Goal: Information Seeking & Learning: Check status

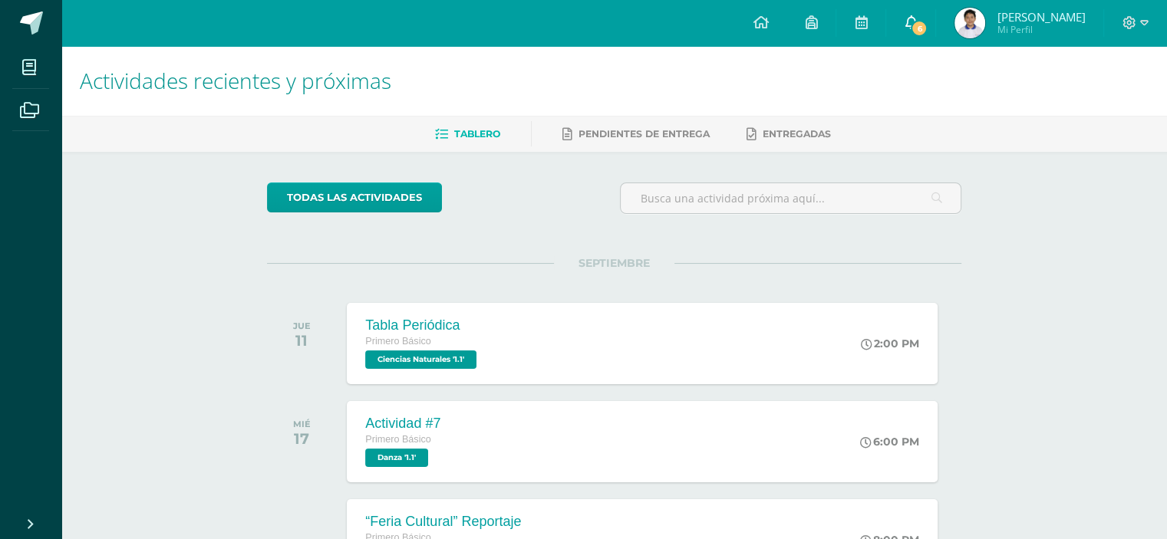
click at [927, 28] on span "6" at bounding box center [919, 28] width 17 height 17
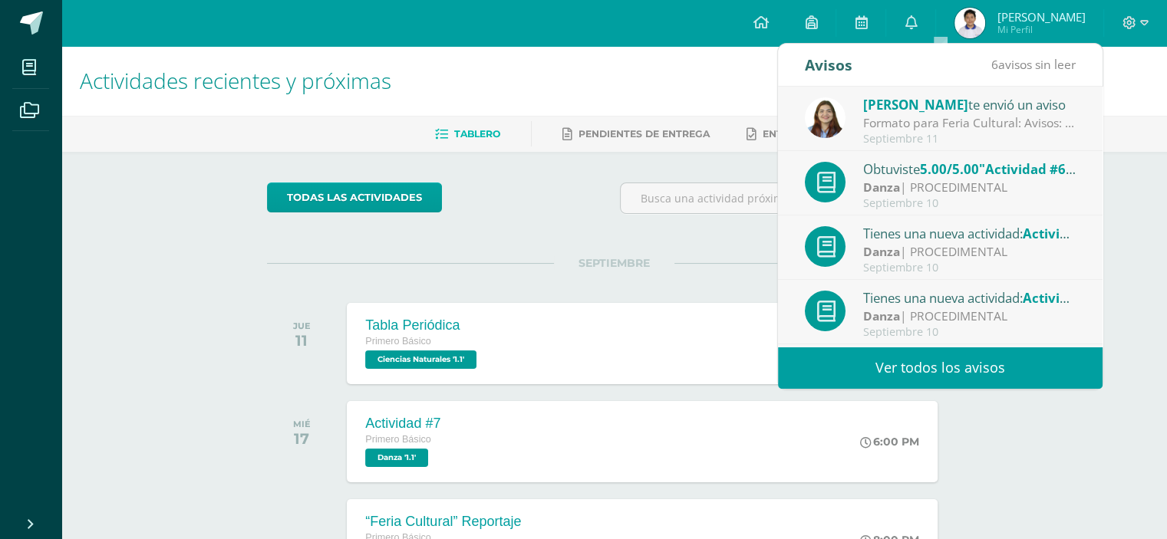
click at [942, 364] on link "Ver todos los avisos" at bounding box center [940, 368] width 324 height 42
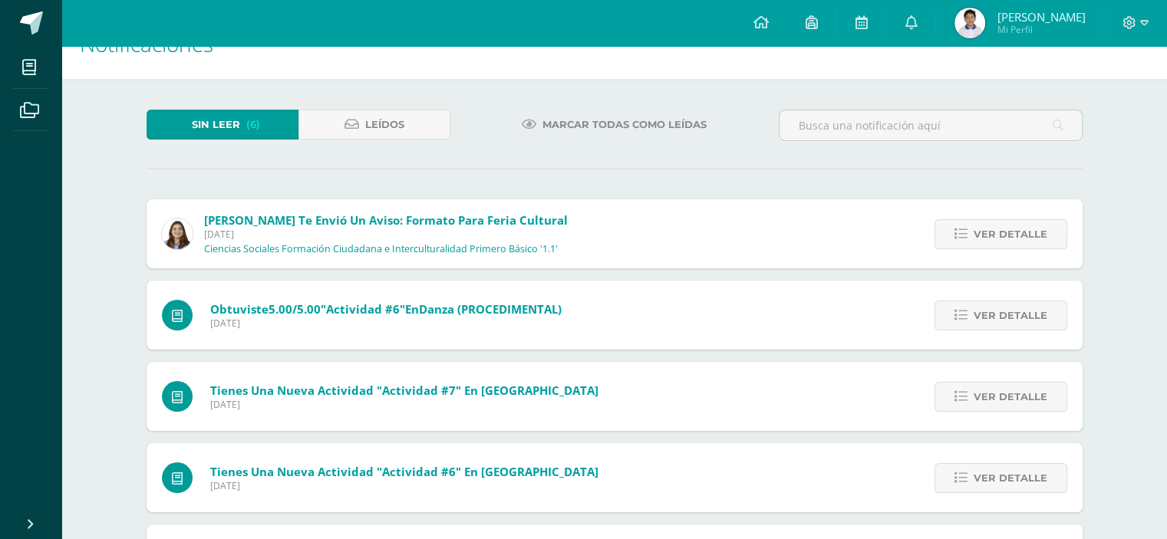
scroll to position [34, 0]
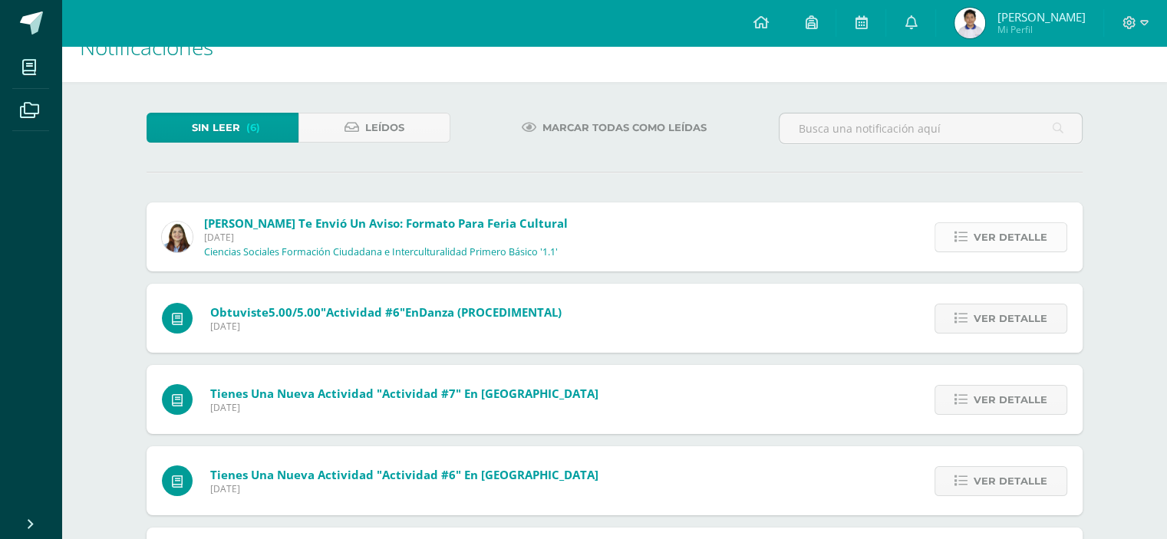
click at [960, 231] on icon at bounding box center [960, 237] width 13 height 13
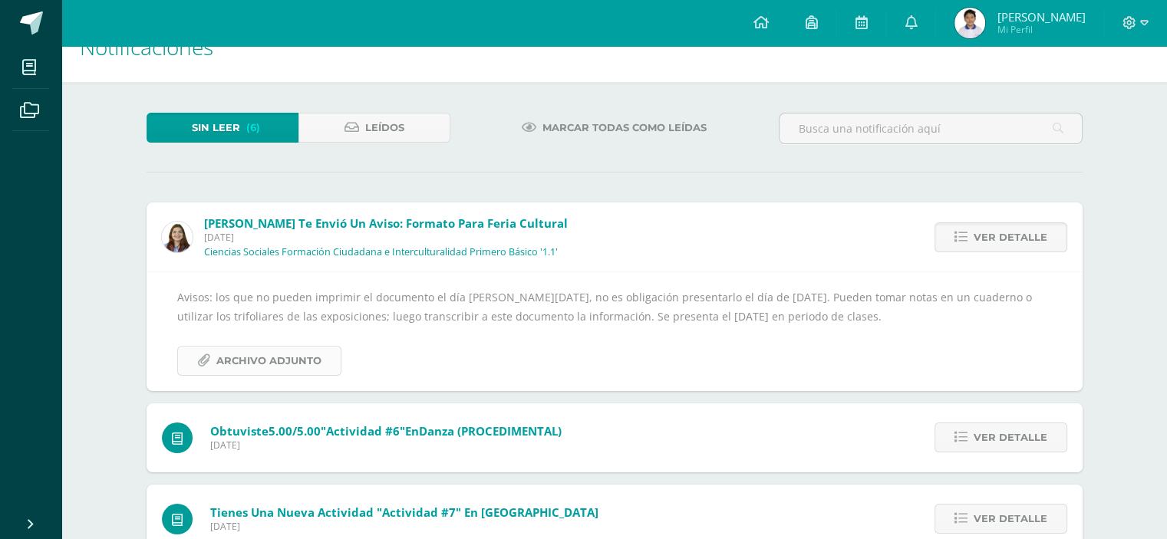
click at [307, 361] on span "Archivo Adjunto" at bounding box center [268, 361] width 105 height 28
